Goal: Transaction & Acquisition: Download file/media

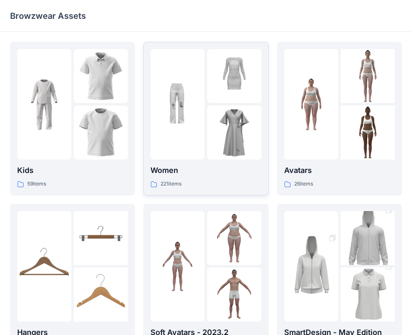
click at [203, 179] on div "Women 221 items" at bounding box center [205, 177] width 111 height 24
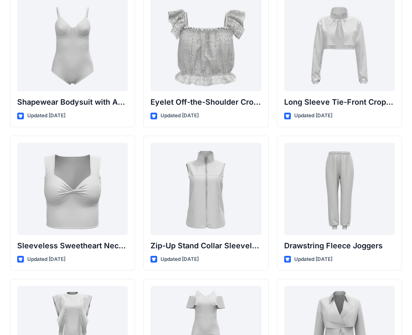
scroll to position [2860, 0]
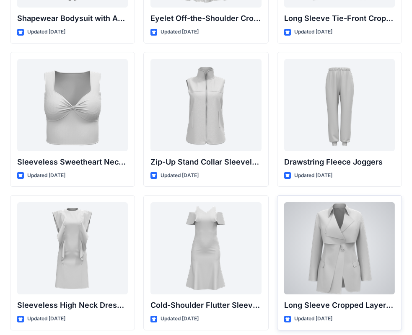
click at [316, 243] on div at bounding box center [339, 248] width 111 height 92
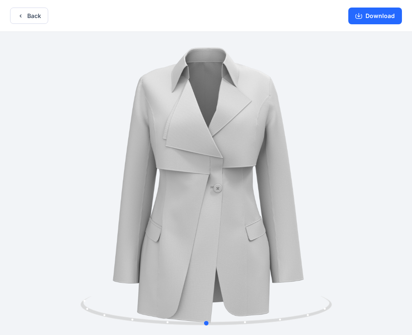
drag, startPoint x: 282, startPoint y: 229, endPoint x: 282, endPoint y: 218, distance: 11.3
click at [282, 218] on div at bounding box center [206, 184] width 412 height 305
drag, startPoint x: 282, startPoint y: 218, endPoint x: 300, endPoint y: 212, distance: 18.2
click at [300, 212] on div at bounding box center [206, 184] width 412 height 305
click at [382, 12] on button "Download" at bounding box center [375, 16] width 54 height 17
